Goal: Information Seeking & Learning: Learn about a topic

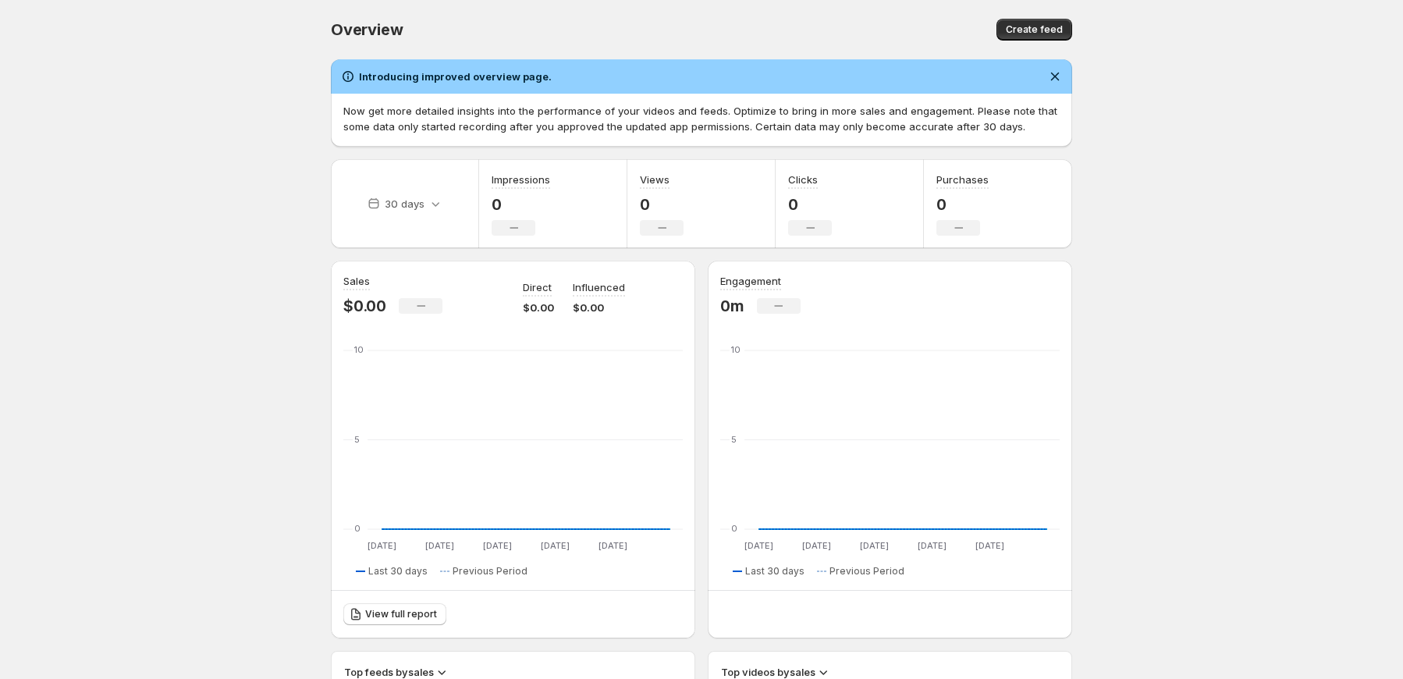
click at [244, 261] on body "Home Feeds Videos Subscription Settings Overview. This page is ready Overview C…" at bounding box center [701, 339] width 1403 height 679
click at [78, 261] on body "Home Feeds Videos Subscription Settings Overview. This page is ready Overview C…" at bounding box center [701, 339] width 1403 height 679
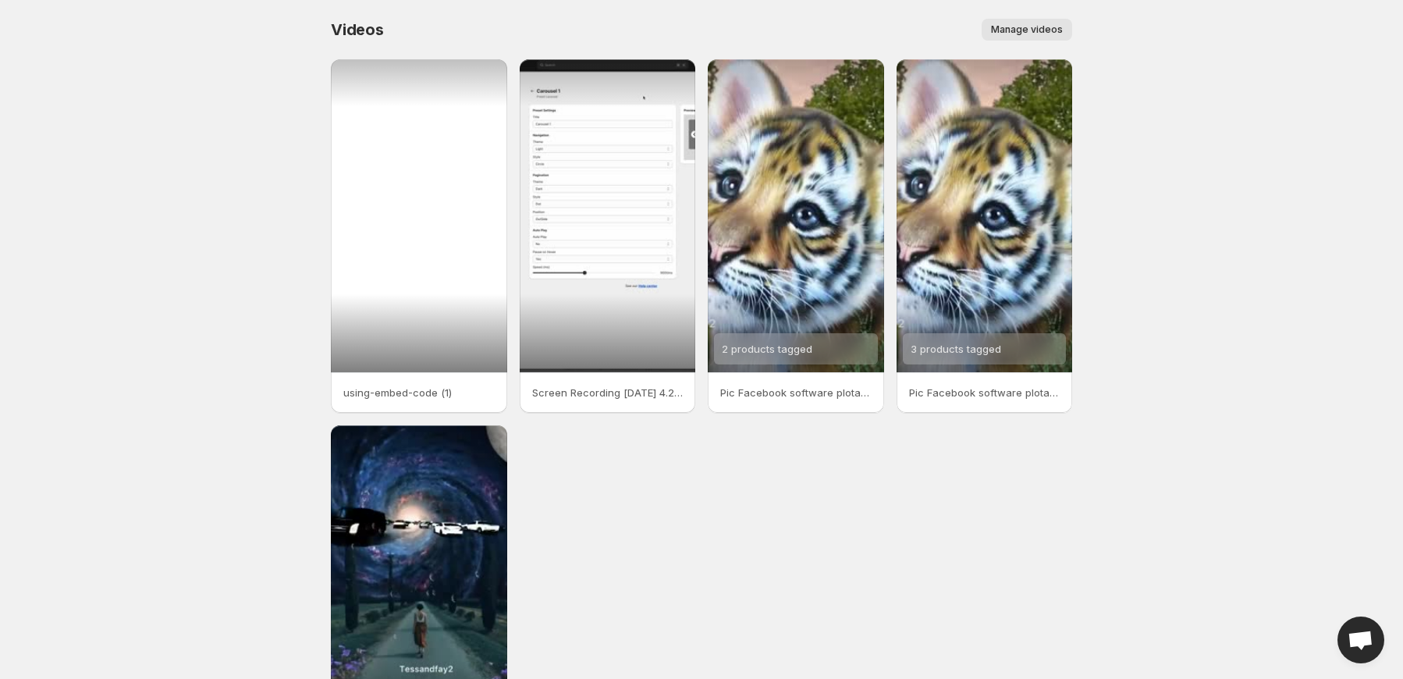
click at [364, 297] on div at bounding box center [419, 215] width 176 height 313
click at [424, 291] on div at bounding box center [419, 215] width 176 height 313
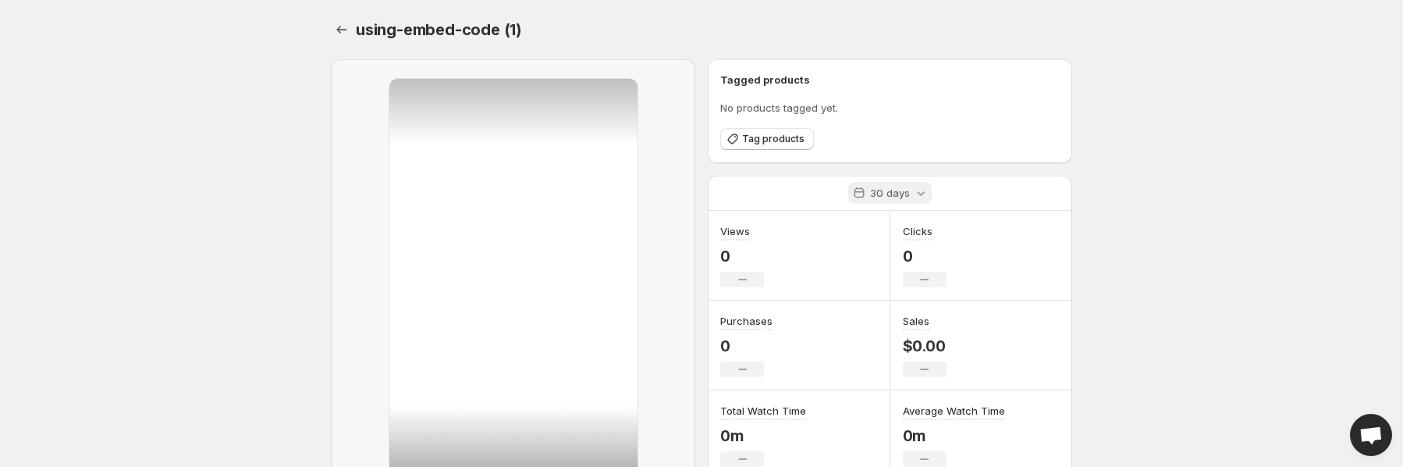
click at [908, 186] on p "30 days" at bounding box center [890, 193] width 40 height 16
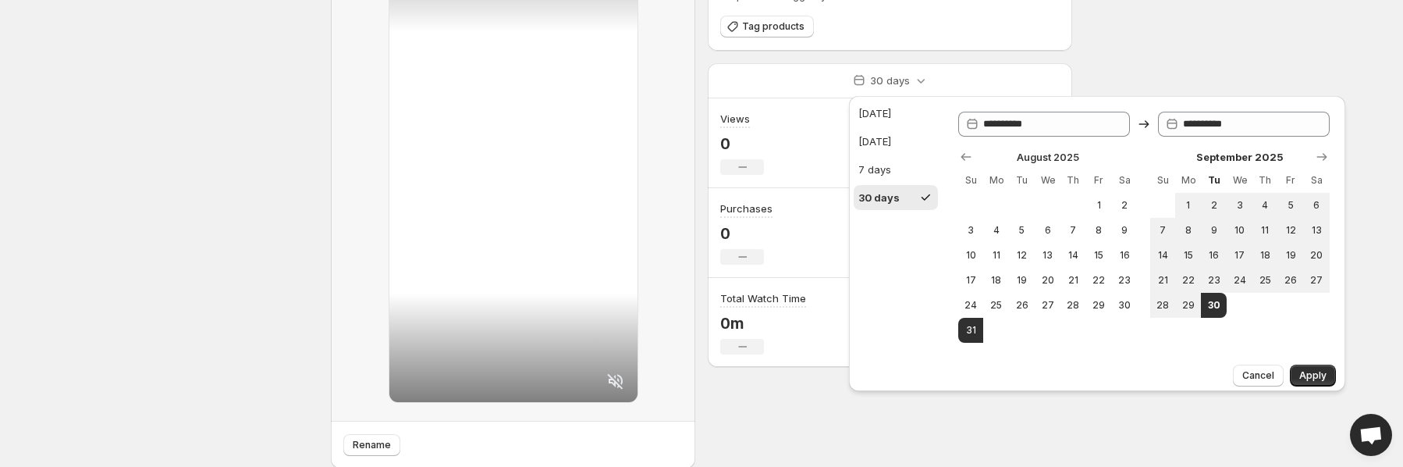
scroll to position [78, 0]
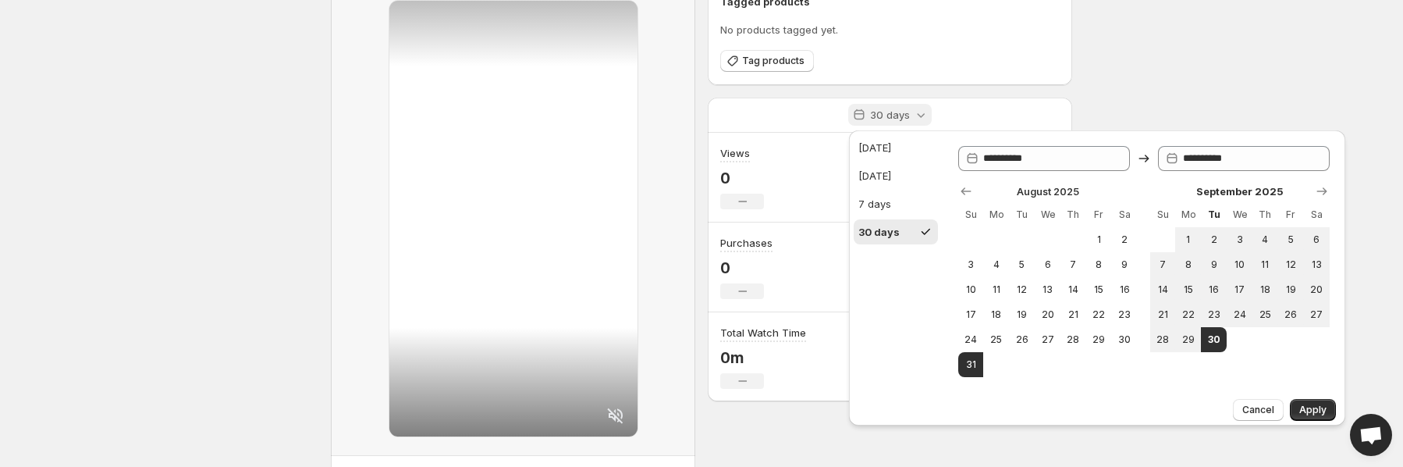
click at [879, 116] on p "30 days" at bounding box center [890, 115] width 40 height 16
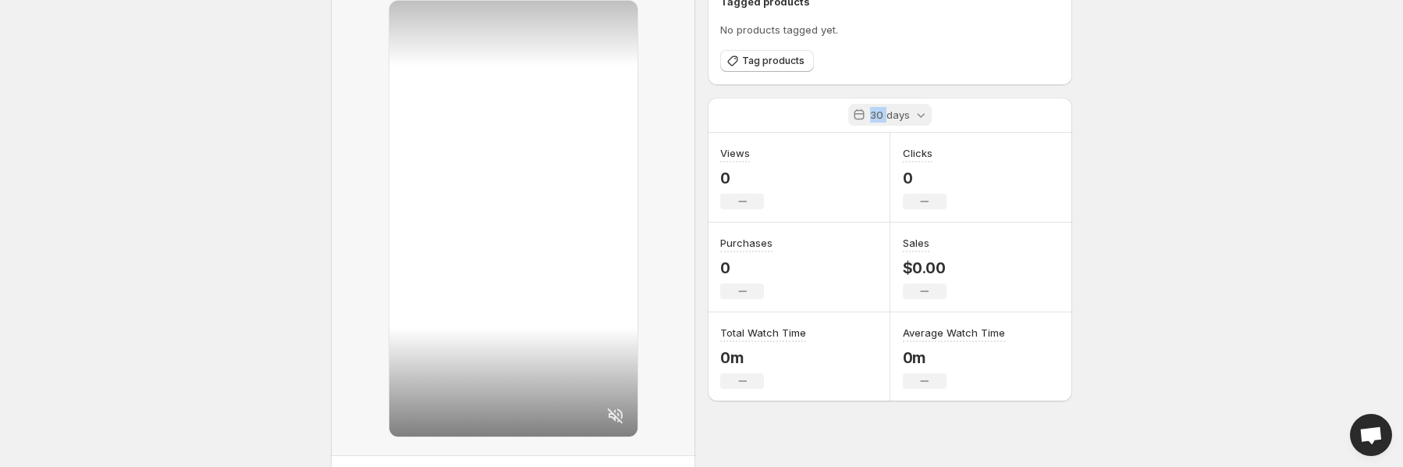
click at [879, 116] on p "30 days" at bounding box center [890, 115] width 40 height 16
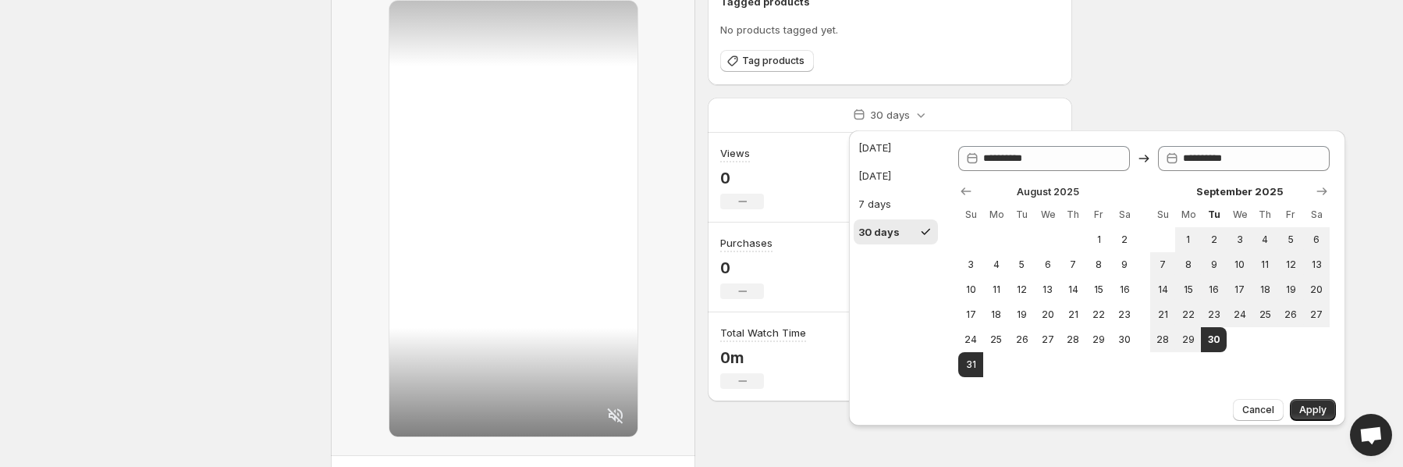
click at [1156, 62] on body "Home Feeds Videos Subscription Settings using-embed-code (1). This page is read…" at bounding box center [701, 155] width 1403 height 467
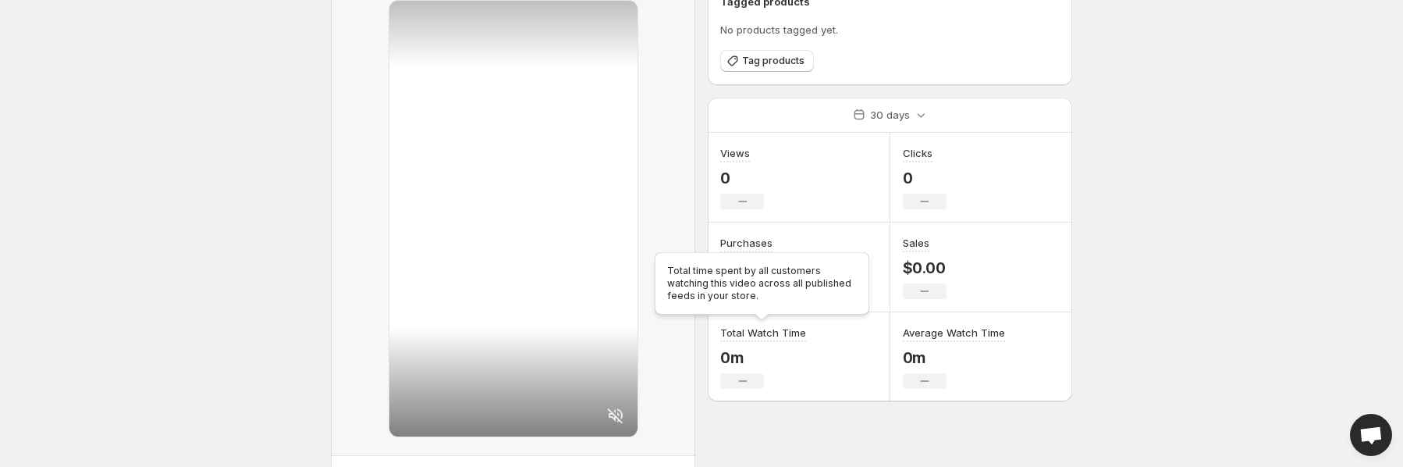
click at [759, 334] on h3 "Total Watch Time" at bounding box center [763, 333] width 86 height 16
click at [749, 339] on div at bounding box center [749, 339] width 0 height 0
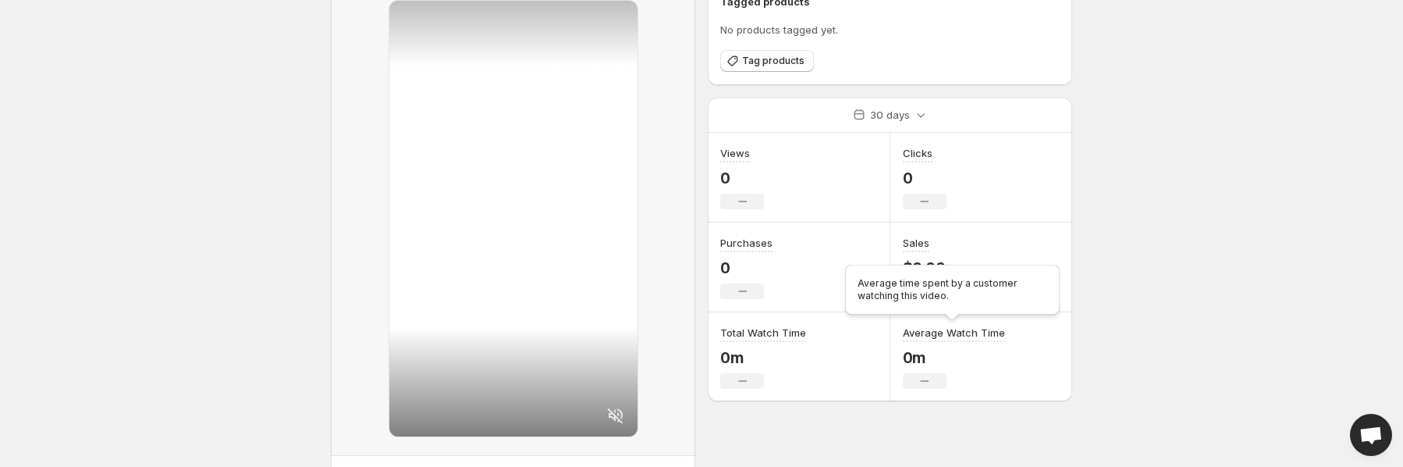
click at [962, 336] on h3 "Average Watch Time" at bounding box center [954, 333] width 102 height 16
click at [1121, 229] on body "Home Feeds Videos Subscription Settings using-embed-code (1). This page is read…" at bounding box center [701, 155] width 1403 height 467
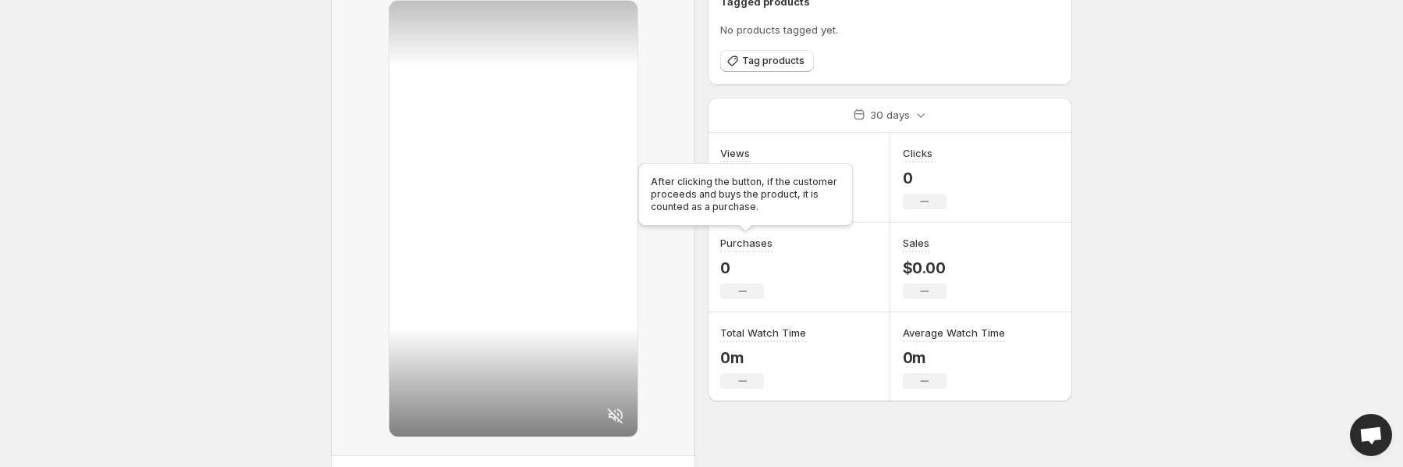
click at [746, 240] on h3 "Purchases" at bounding box center [746, 243] width 52 height 16
click at [736, 214] on div at bounding box center [736, 214] width 0 height 0
click at [259, 163] on body "Home Feeds Videos Subscription Settings using-embed-code (1). This page is read…" at bounding box center [701, 155] width 1403 height 467
